Goal: Information Seeking & Learning: Learn about a topic

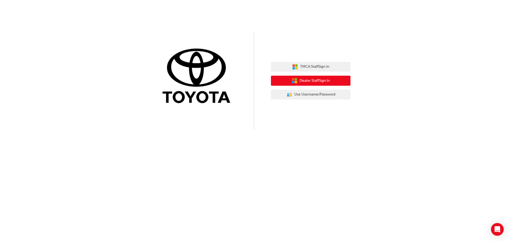
click at [317, 80] on span "Dealer Staff Sign In" at bounding box center [315, 81] width 30 height 6
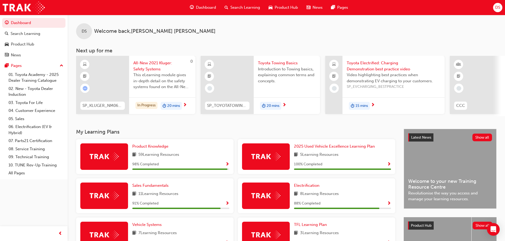
click at [278, 105] on span "20 mins" at bounding box center [273, 106] width 13 height 6
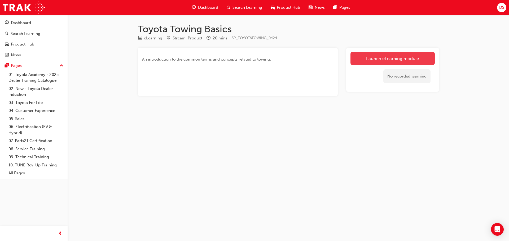
click at [389, 59] on link "Launch eLearning module" at bounding box center [392, 58] width 84 height 13
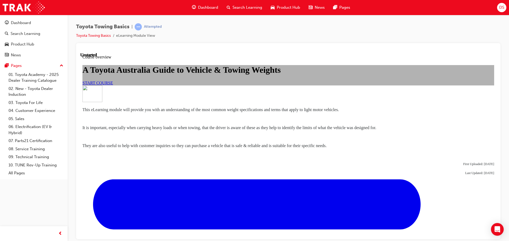
click at [113, 85] on span "START COURSE" at bounding box center [97, 83] width 30 height 5
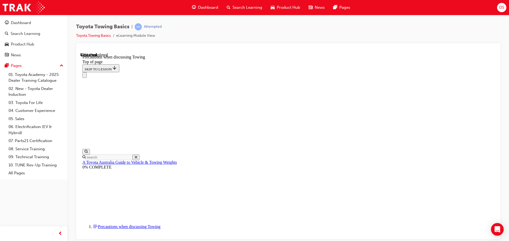
scroll to position [318, 0]
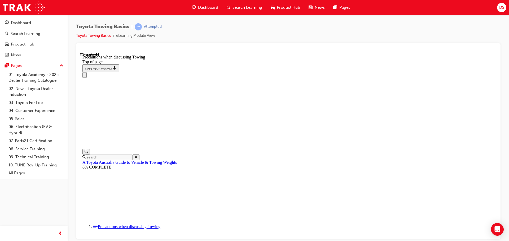
scroll to position [573, 0]
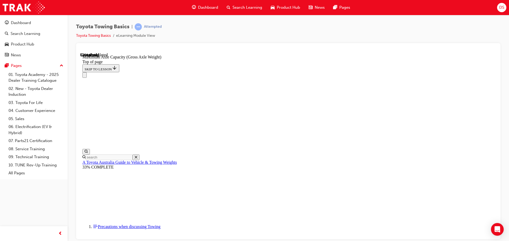
scroll to position [212, 0]
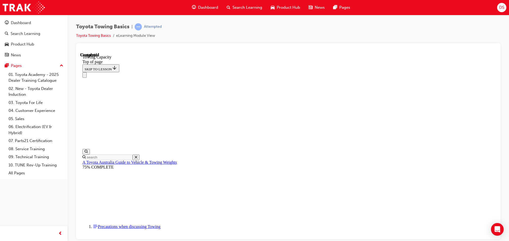
scroll to position [211, 0]
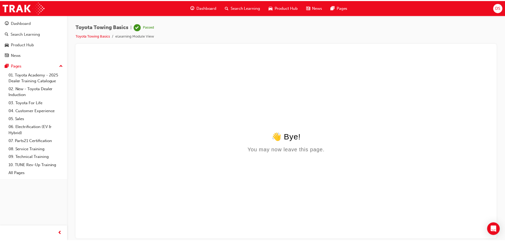
scroll to position [0, 0]
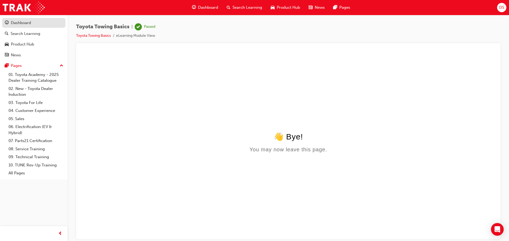
click at [23, 23] on div "Dashboard" at bounding box center [21, 23] width 20 height 6
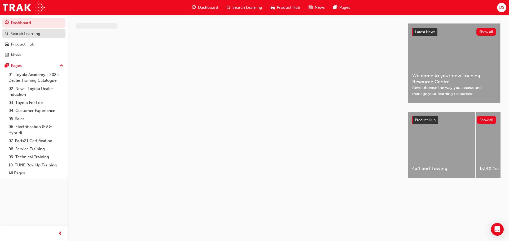
click at [29, 34] on div "Search Learning" at bounding box center [26, 34] width 30 height 6
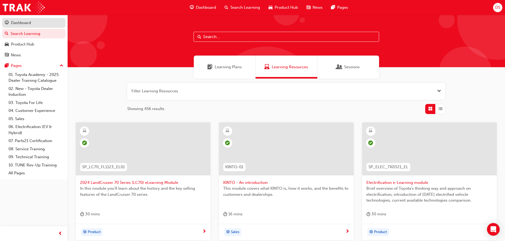
click at [28, 23] on div "Dashboard" at bounding box center [21, 23] width 20 height 6
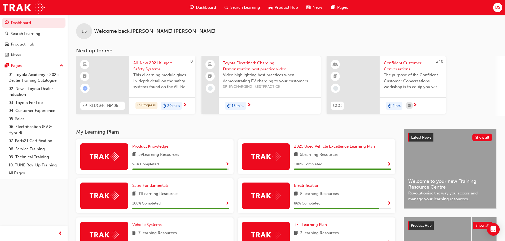
click at [259, 102] on div "15 mins" at bounding box center [270, 106] width 102 height 17
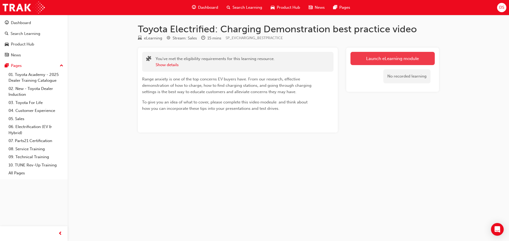
click at [387, 58] on link "Launch eLearning module" at bounding box center [392, 58] width 84 height 13
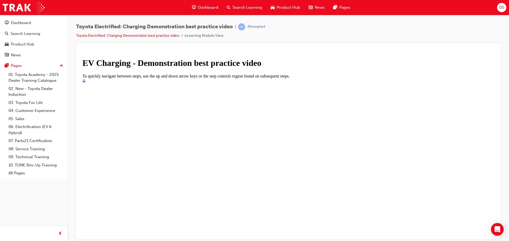
click at [86, 83] on icon "Start" at bounding box center [83, 80] width 3 height 4
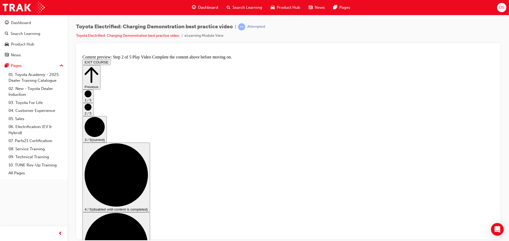
scroll to position [0, 0]
checkbox input "true"
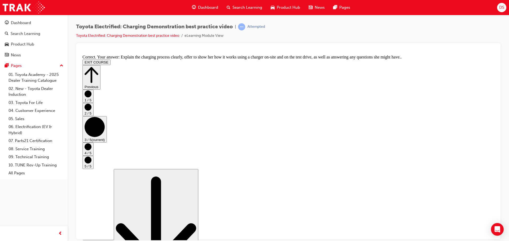
scroll to position [100, 0]
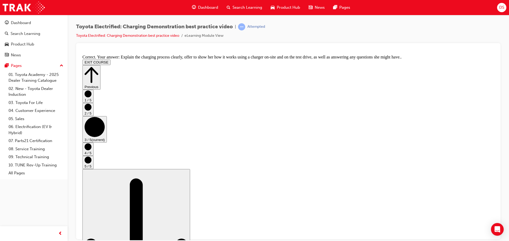
click at [111, 59] on button "EXIT COURSE" at bounding box center [96, 62] width 28 height 6
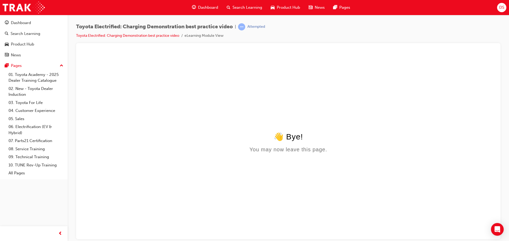
scroll to position [0, 0]
click at [20, 44] on div "Product Hub" at bounding box center [22, 44] width 23 height 6
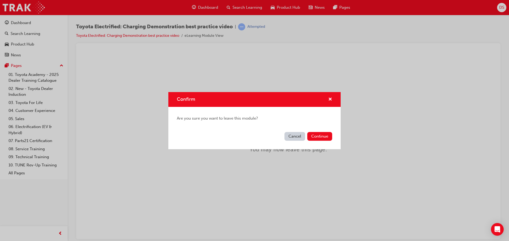
click at [295, 136] on button "Cancel" at bounding box center [294, 136] width 21 height 9
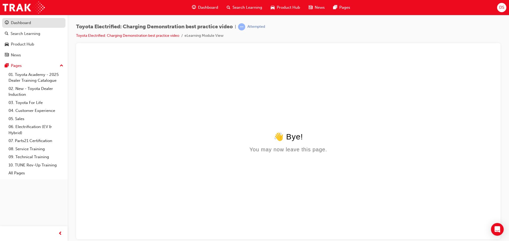
click at [23, 22] on div "Dashboard" at bounding box center [21, 23] width 20 height 6
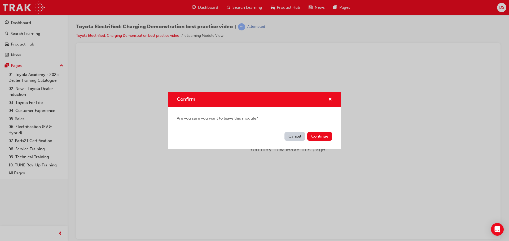
click at [35, 34] on div "Confirm Are you sure you want to leave this module? Cancel Continue" at bounding box center [254, 120] width 509 height 241
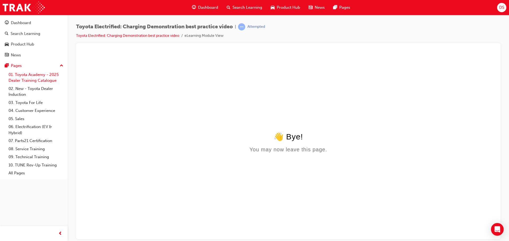
click at [33, 76] on link "01. Toyota Academy - 2025 Dealer Training Catalogue" at bounding box center [35, 78] width 59 height 14
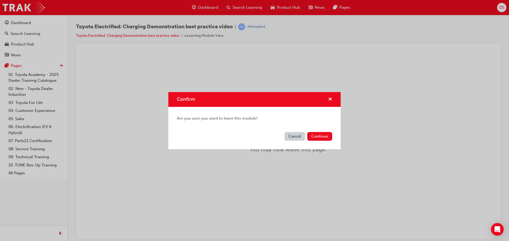
click at [294, 136] on button "Cancel" at bounding box center [294, 136] width 21 height 9
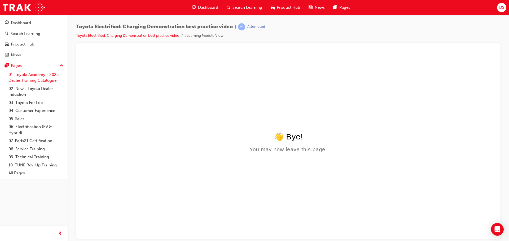
click at [22, 75] on link "01. Toyota Academy - 2025 Dealer Training Catalogue" at bounding box center [35, 78] width 59 height 14
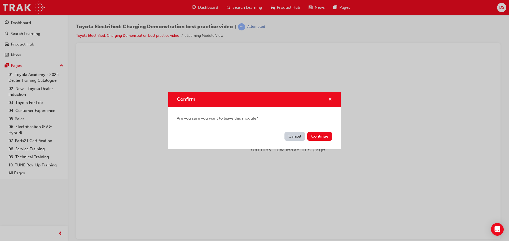
click at [329, 98] on span "cross-icon" at bounding box center [330, 100] width 4 height 5
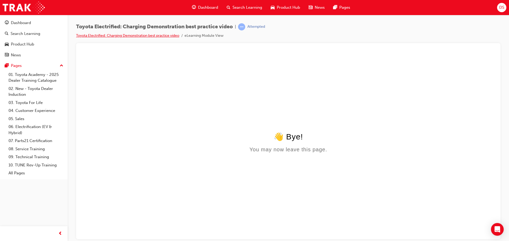
click at [159, 36] on link "Toyota Electrified: Charging Demonstration best practice video" at bounding box center [127, 35] width 103 height 5
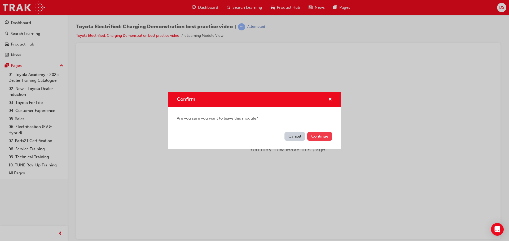
click at [326, 136] on button "Continue" at bounding box center [319, 136] width 25 height 9
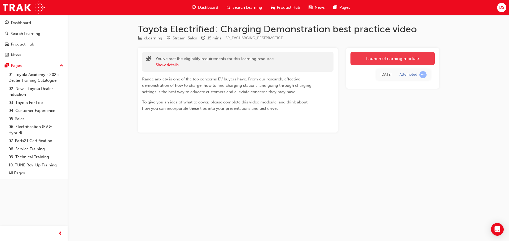
click at [392, 57] on link "Launch eLearning module" at bounding box center [392, 58] width 84 height 13
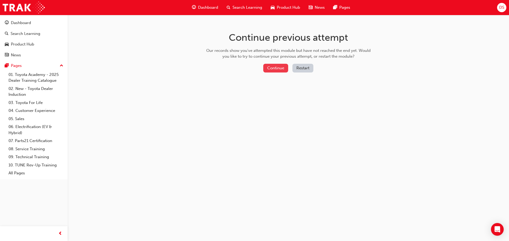
click at [275, 65] on button "Continue" at bounding box center [275, 68] width 25 height 9
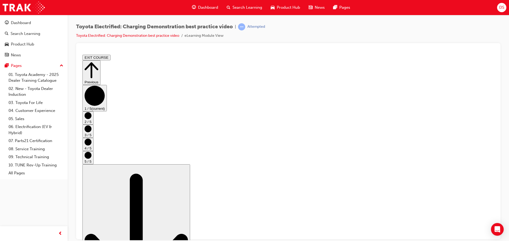
click at [111, 57] on button "EXIT COURSE" at bounding box center [96, 58] width 28 height 6
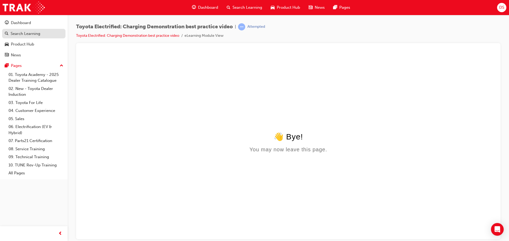
click at [28, 33] on div "Search Learning" at bounding box center [26, 34] width 30 height 6
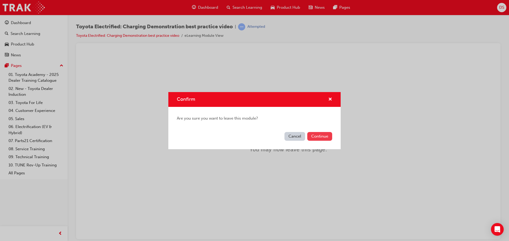
click at [318, 136] on button "Continue" at bounding box center [319, 136] width 25 height 9
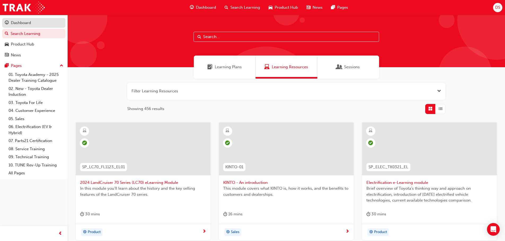
click at [23, 23] on div "Dashboard" at bounding box center [21, 23] width 20 height 6
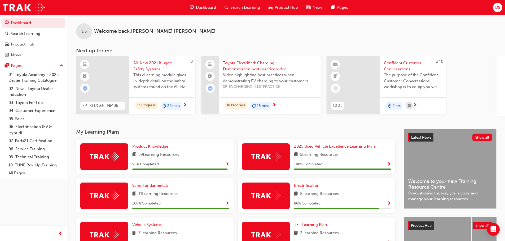
click at [249, 73] on span "Video highlighting best practices when demonstrating EV charging to your custom…" at bounding box center [270, 78] width 94 height 12
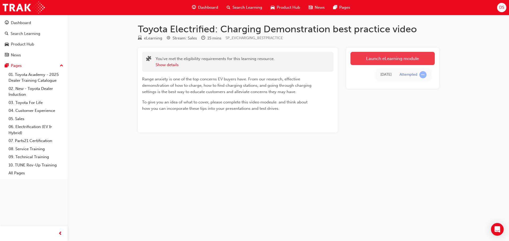
click at [377, 57] on link "Launch eLearning module" at bounding box center [392, 58] width 84 height 13
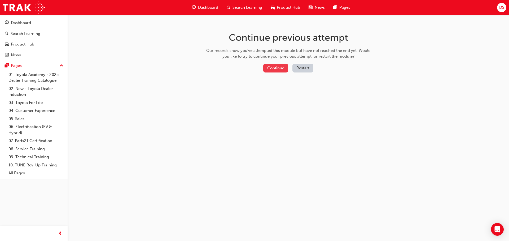
click at [274, 67] on button "Continue" at bounding box center [275, 68] width 25 height 9
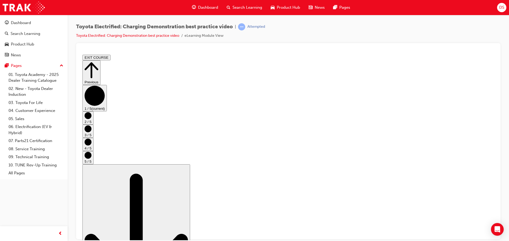
click at [98, 64] on icon "Step controls" at bounding box center [92, 70] width 14 height 18
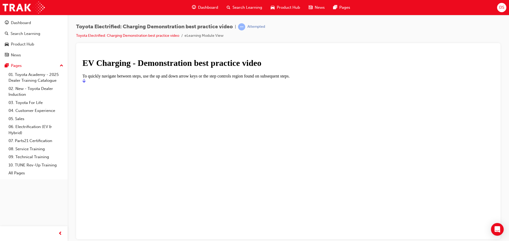
drag, startPoint x: 483, startPoint y: 64, endPoint x: 482, endPoint y: 89, distance: 25.2
click at [287, 83] on div at bounding box center [288, 80] width 412 height 5
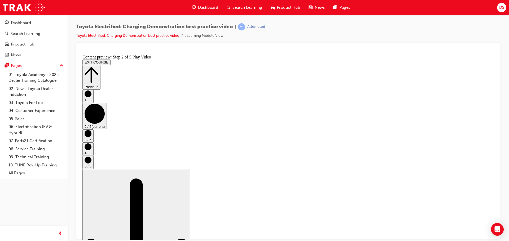
scroll to position [185, 0]
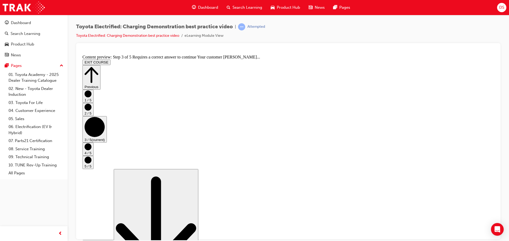
checkbox input "true"
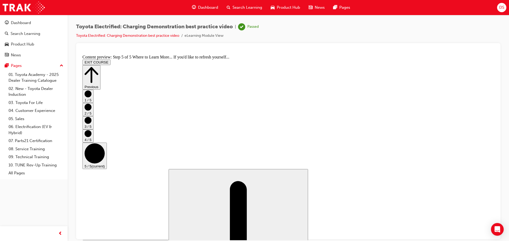
scroll to position [56, 0]
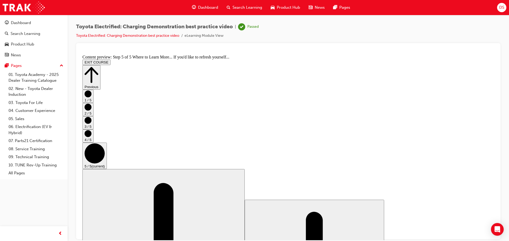
click at [111, 59] on button "EXIT COURSE" at bounding box center [96, 62] width 28 height 6
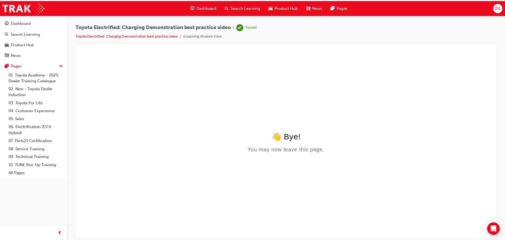
scroll to position [0, 0]
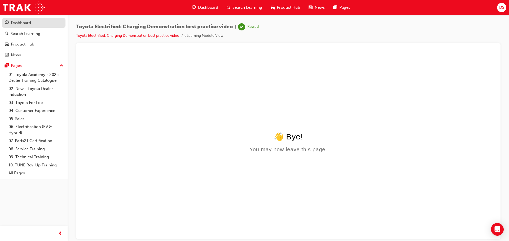
click at [24, 23] on div "Dashboard" at bounding box center [21, 23] width 20 height 6
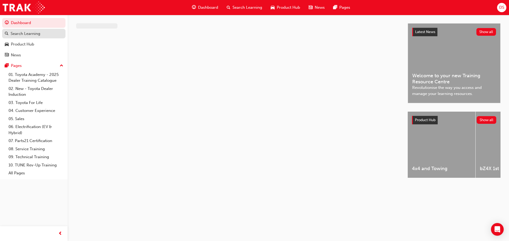
click at [28, 34] on div "Search Learning" at bounding box center [26, 34] width 30 height 6
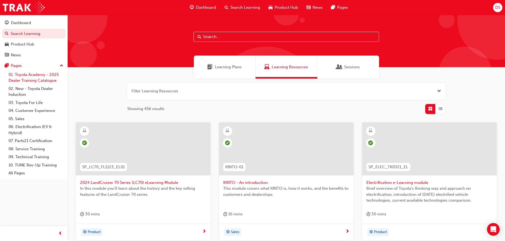
click at [31, 78] on link "01. Toyota Academy - 2025 Dealer Training Catalogue" at bounding box center [35, 78] width 59 height 14
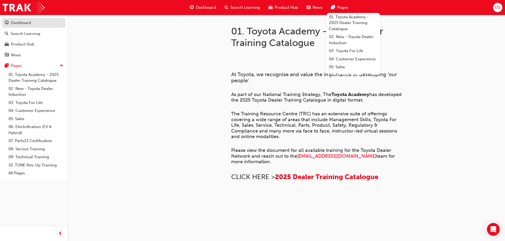
click at [27, 24] on div "Dashboard" at bounding box center [21, 23] width 20 height 6
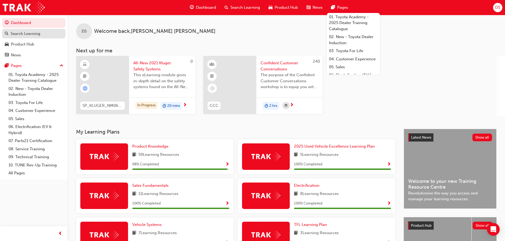
click at [32, 35] on div "Search Learning" at bounding box center [26, 34] width 30 height 6
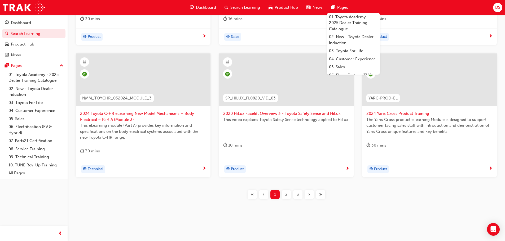
scroll to position [197, 0]
click at [286, 193] on span "2" at bounding box center [286, 194] width 2 height 6
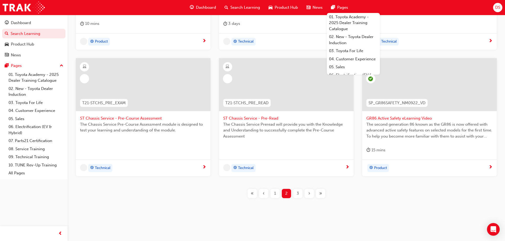
scroll to position [191, 0]
click at [298, 192] on span "3" at bounding box center [298, 194] width 2 height 6
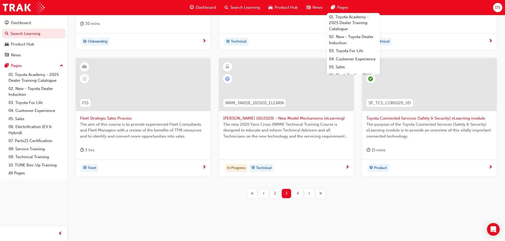
click at [274, 193] on span "2" at bounding box center [275, 194] width 2 height 6
